Goal: Browse casually

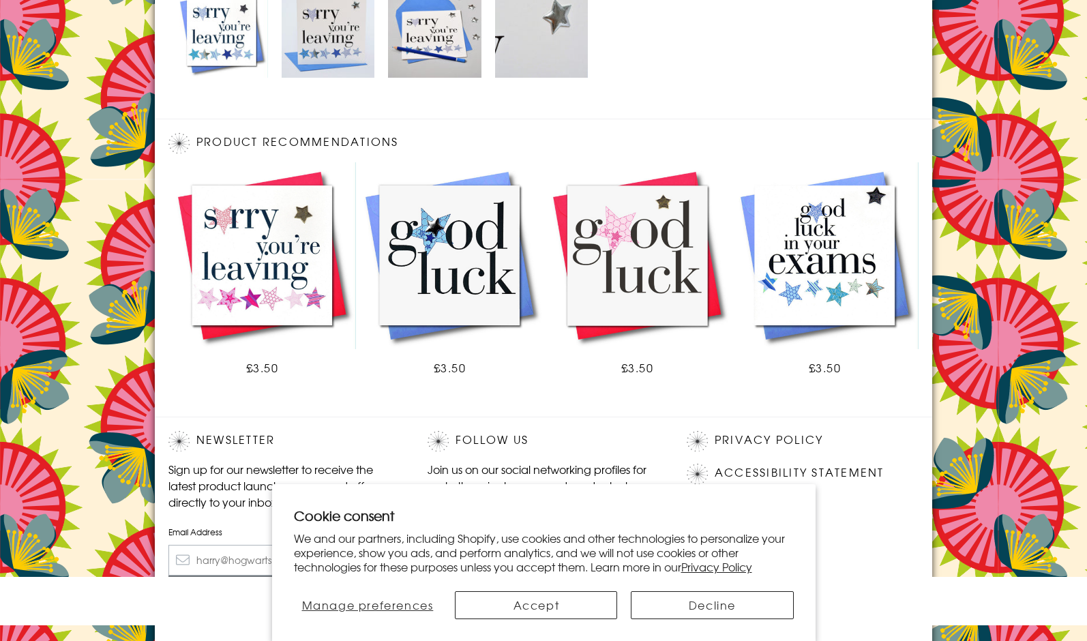
scroll to position [766, 0]
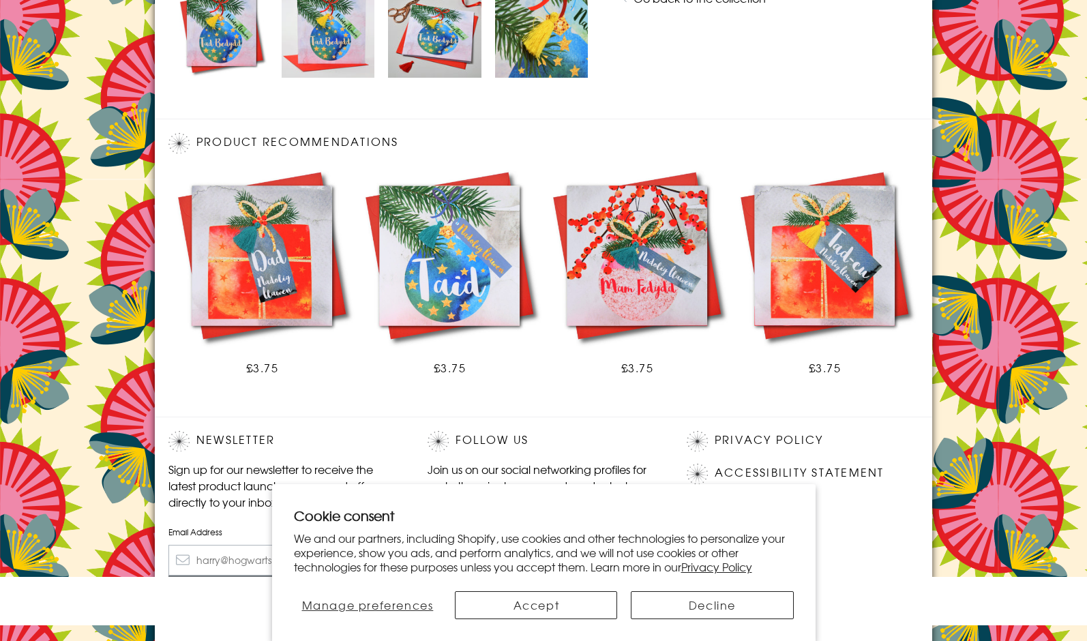
scroll to position [766, 0]
